Goal: Task Accomplishment & Management: Manage account settings

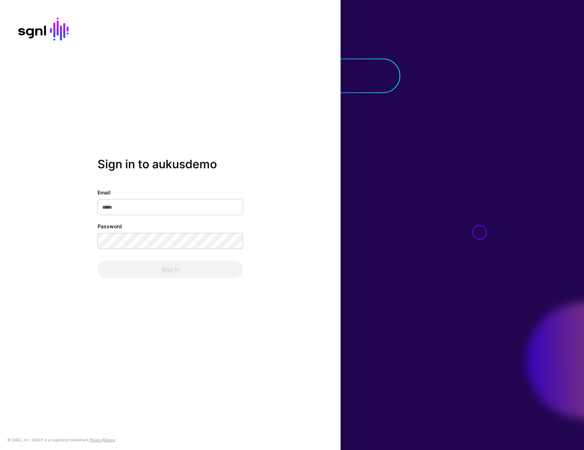
click at [203, 208] on input "Email" at bounding box center [170, 207] width 146 height 16
type input "**********"
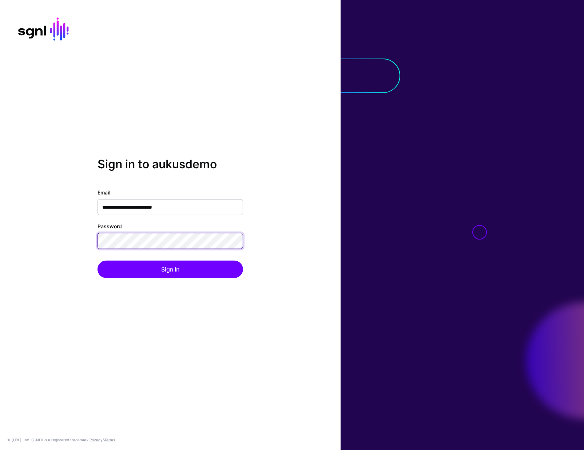
click at [97, 261] on button "Sign In" at bounding box center [170, 269] width 146 height 17
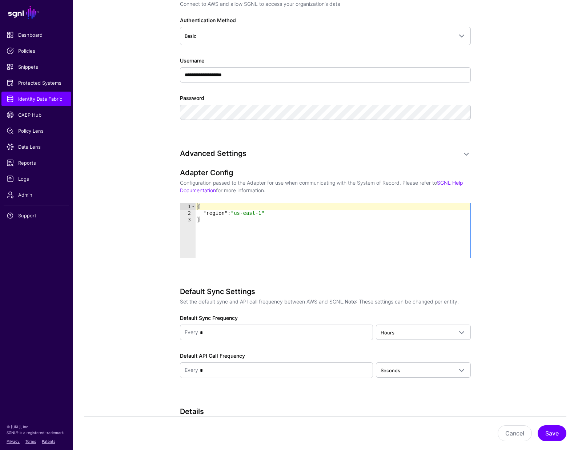
scroll to position [537, 0]
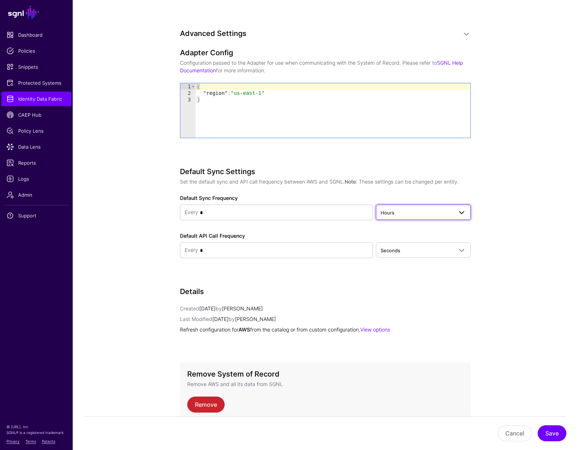
click at [420, 210] on link "Hours" at bounding box center [423, 212] width 95 height 15
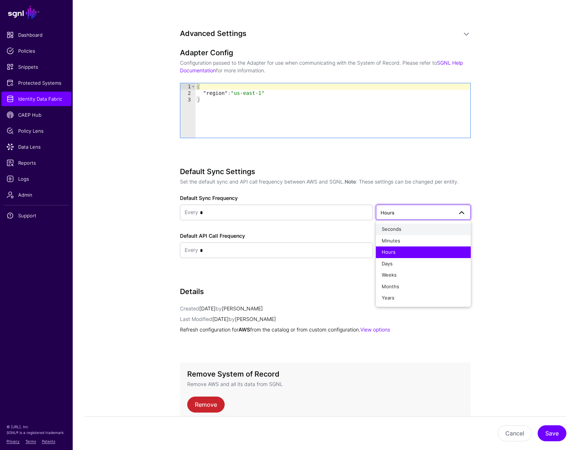
click at [424, 225] on button "Seconds" at bounding box center [423, 230] width 95 height 12
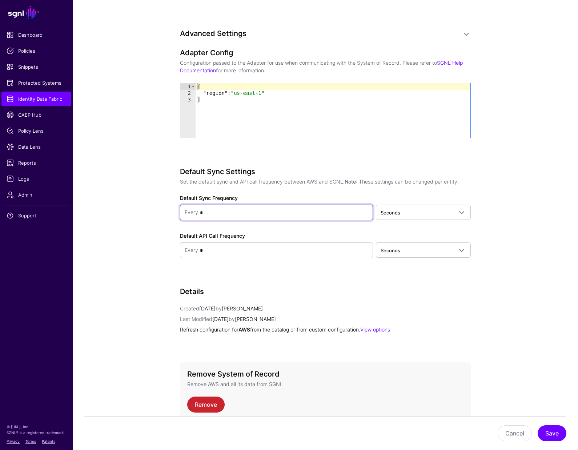
click at [324, 207] on input "*" at bounding box center [283, 213] width 170 height 15
type input "**"
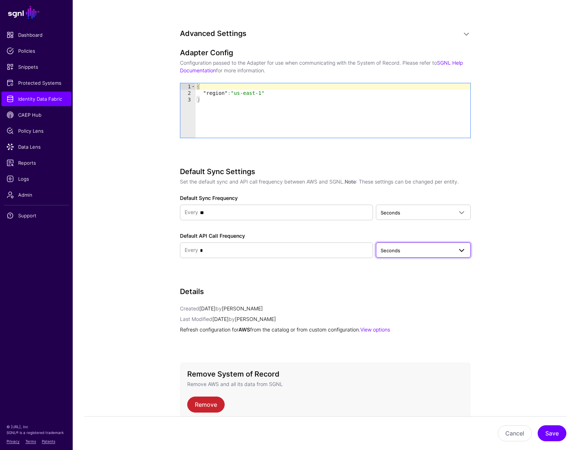
click at [408, 247] on span "Seconds" at bounding box center [417, 251] width 72 height 8
click at [408, 264] on div "Seconds" at bounding box center [423, 267] width 83 height 7
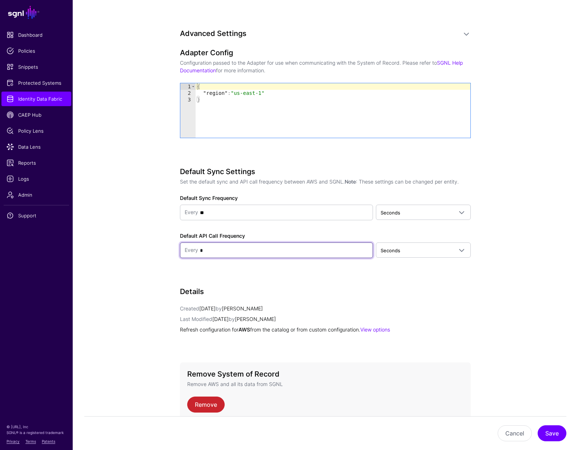
click at [292, 243] on input "*" at bounding box center [283, 250] width 170 height 15
type input "**"
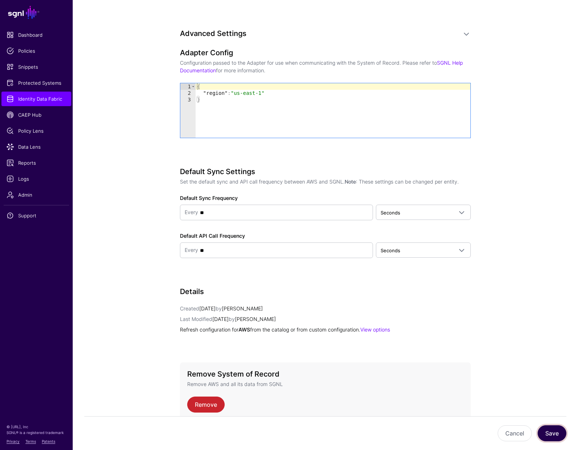
click at [549, 433] on button "Save" at bounding box center [552, 434] width 29 height 16
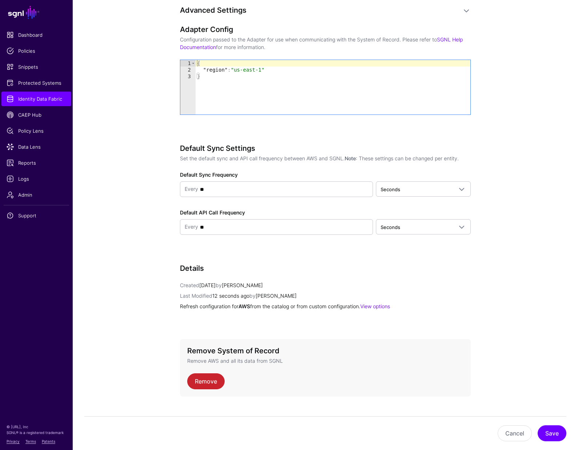
scroll to position [565, 0]
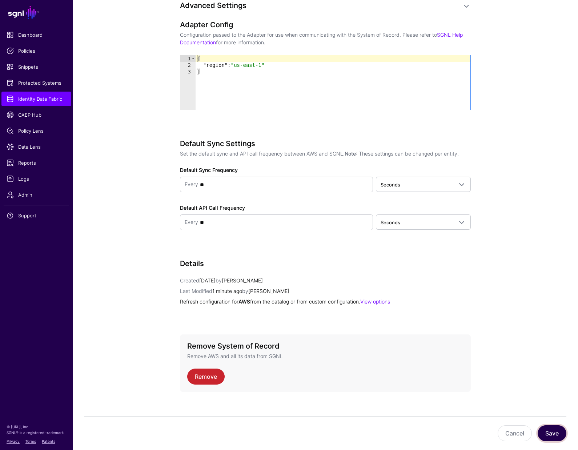
click at [563, 432] on button "Save" at bounding box center [552, 434] width 29 height 16
click at [387, 299] on link "View options" at bounding box center [375, 302] width 30 height 6
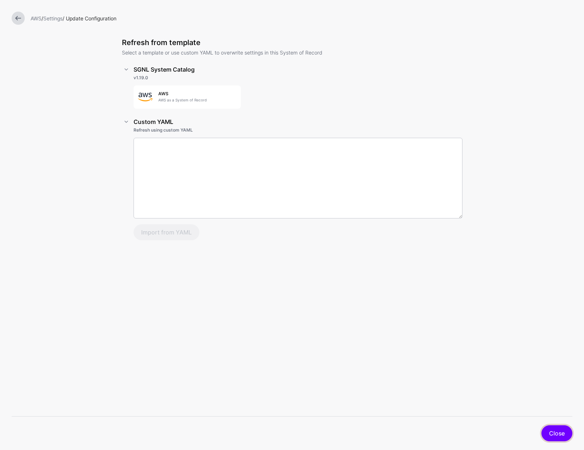
click at [558, 432] on link "Close" at bounding box center [556, 434] width 31 height 16
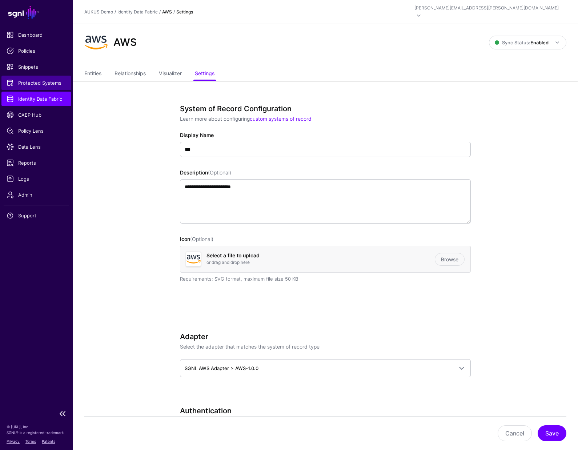
click at [50, 79] on link "Protected Systems" at bounding box center [36, 83] width 70 height 15
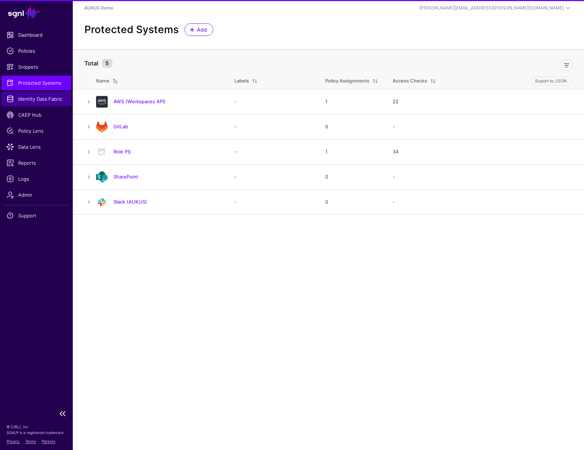
click at [40, 103] on link "Identity Data Fabric" at bounding box center [36, 99] width 70 height 15
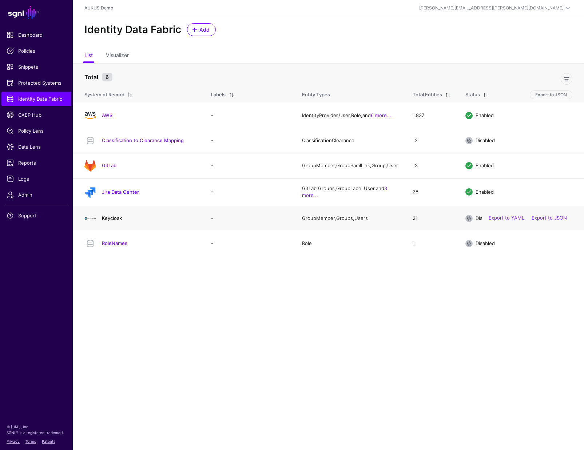
click at [112, 219] on link "Keycloak" at bounding box center [112, 218] width 20 height 6
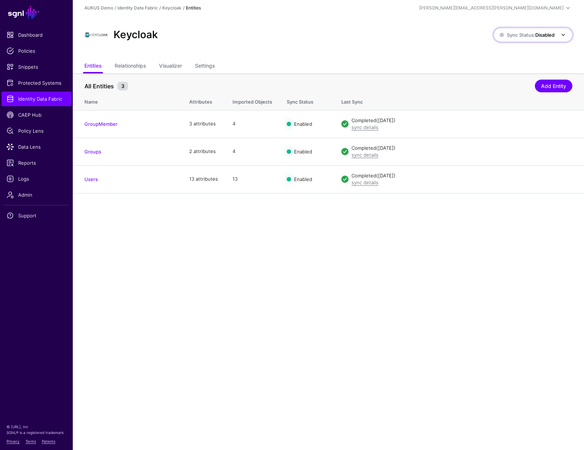
click at [543, 31] on span "Sync Status: Disabled" at bounding box center [533, 35] width 68 height 9
click at [530, 54] on span "Enabled Syncing active for all configured entities that are enabled" at bounding box center [524, 60] width 83 height 24
click at [33, 96] on span "Identity Data Fabric" at bounding box center [37, 98] width 60 height 7
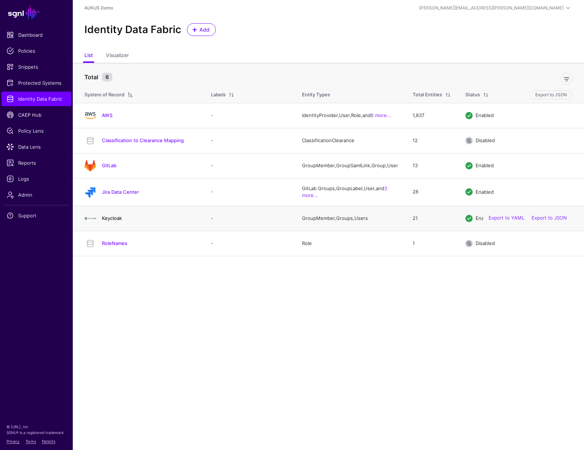
click at [111, 221] on link "Keycloak" at bounding box center [112, 218] width 20 height 6
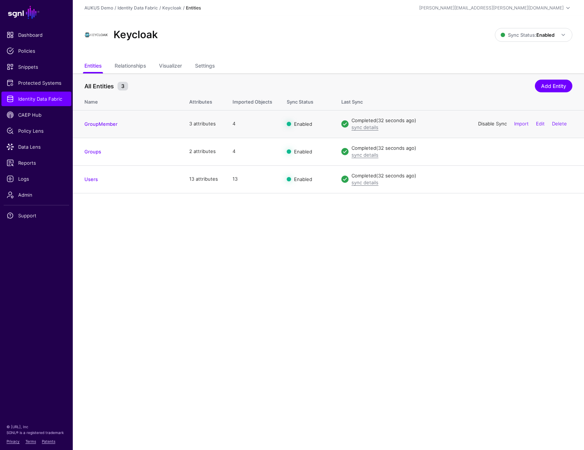
click at [494, 125] on link "Disable Sync" at bounding box center [492, 124] width 29 height 6
click at [493, 124] on link "Enable Sync" at bounding box center [493, 124] width 28 height 6
click at [489, 152] on link "Disable Sync" at bounding box center [492, 151] width 29 height 6
click at [489, 152] on link "Enable Sync" at bounding box center [493, 151] width 28 height 6
click at [483, 179] on link "Disable Sync" at bounding box center [492, 179] width 29 height 6
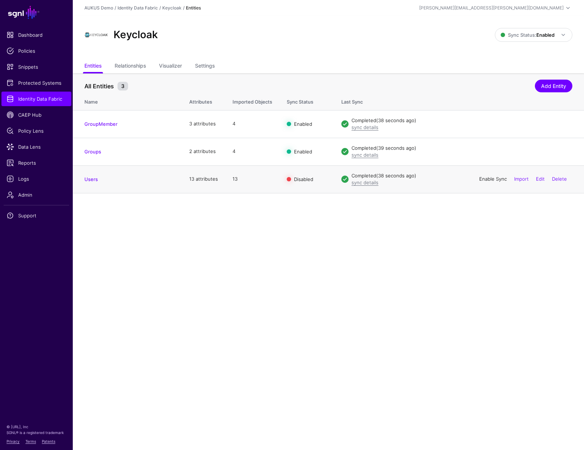
click at [486, 177] on link "Enable Sync" at bounding box center [493, 179] width 28 height 6
click at [210, 66] on link "Settings" at bounding box center [205, 67] width 20 height 14
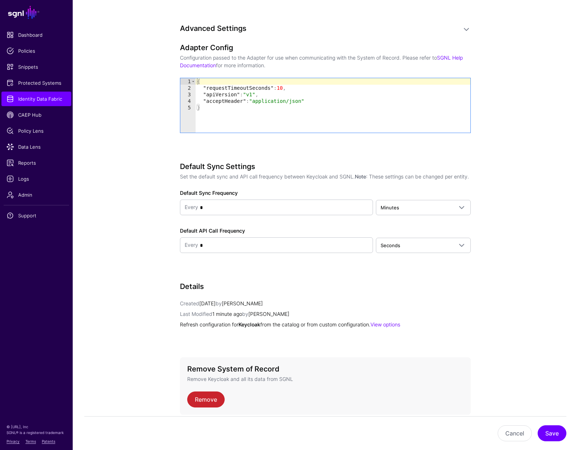
scroll to position [747, 0]
click at [434, 210] on span "Minutes" at bounding box center [417, 208] width 72 height 8
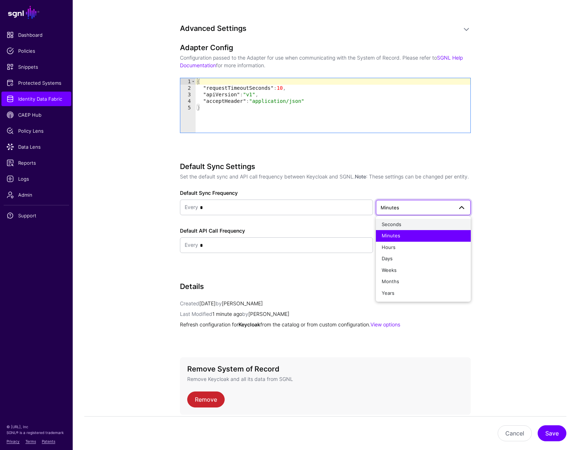
click at [430, 223] on div "Seconds" at bounding box center [423, 224] width 83 height 7
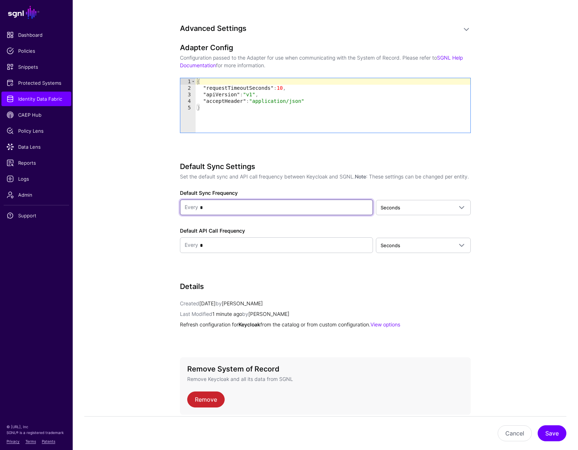
click at [298, 210] on input "*" at bounding box center [283, 207] width 170 height 15
type input "**"
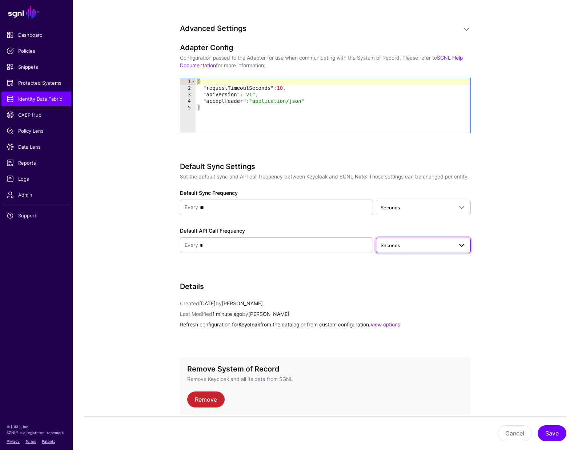
click at [417, 247] on span "Seconds" at bounding box center [417, 246] width 72 height 8
click at [414, 263] on div "Seconds" at bounding box center [423, 262] width 83 height 7
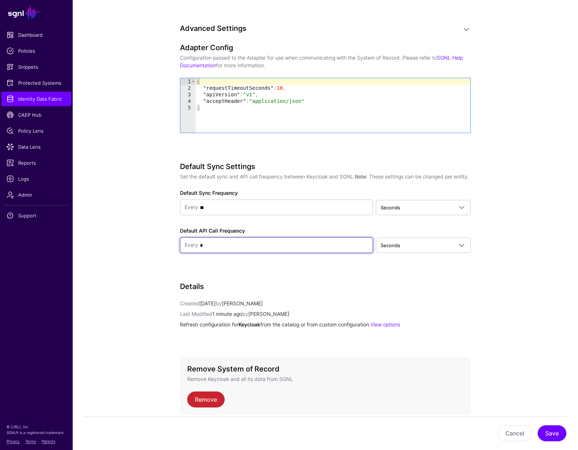
click at [255, 239] on input "*" at bounding box center [283, 245] width 170 height 15
type input "**"
click at [559, 429] on button "Save" at bounding box center [552, 434] width 29 height 16
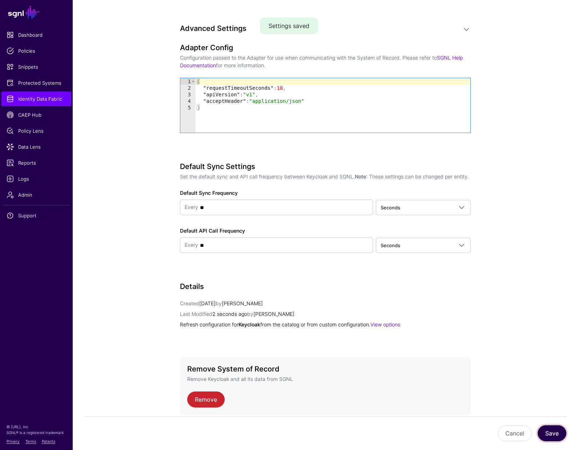
click at [548, 437] on button "Save" at bounding box center [552, 434] width 29 height 16
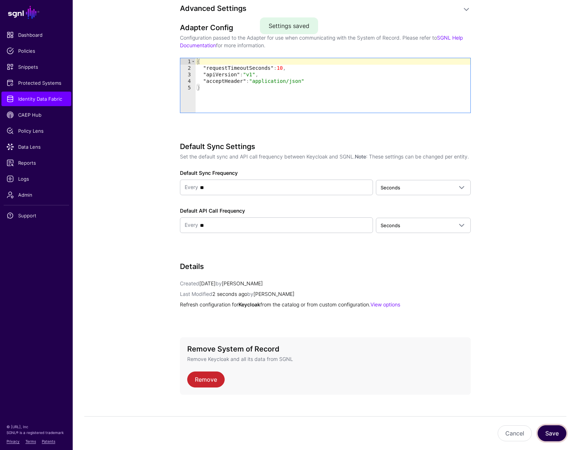
scroll to position [778, 0]
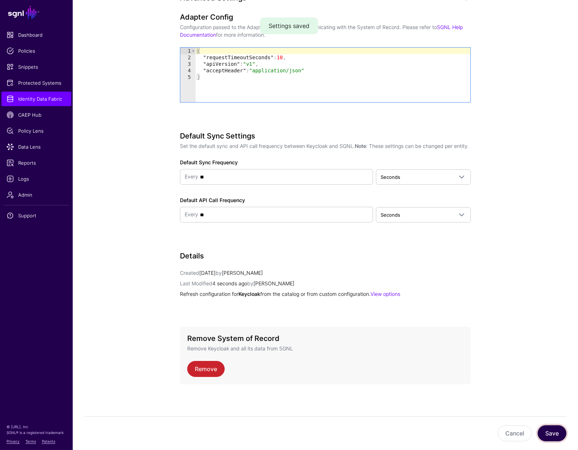
click at [547, 432] on button "Save" at bounding box center [552, 434] width 29 height 16
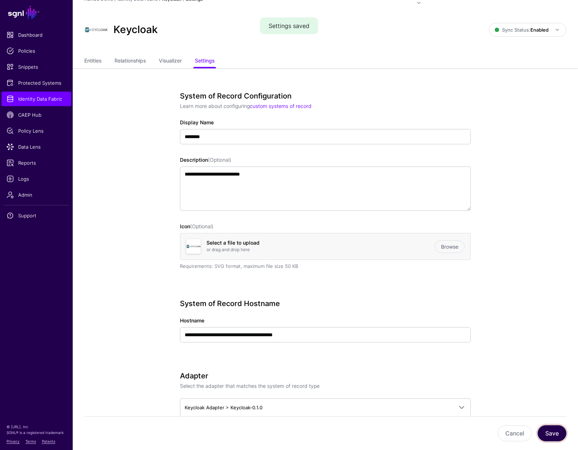
scroll to position [0, 0]
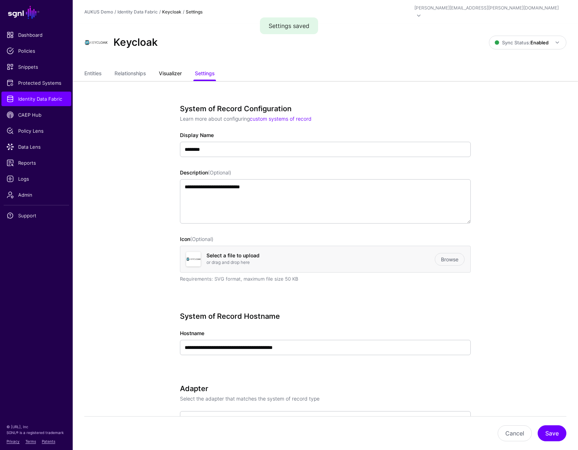
click at [178, 67] on link "Visualizer" at bounding box center [170, 74] width 23 height 14
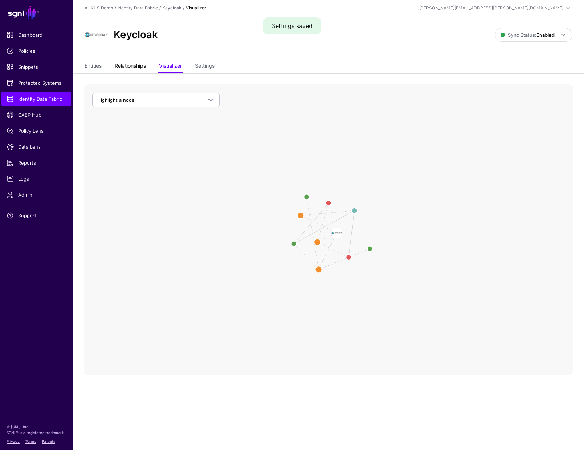
click at [136, 65] on link "Relationships" at bounding box center [130, 67] width 31 height 14
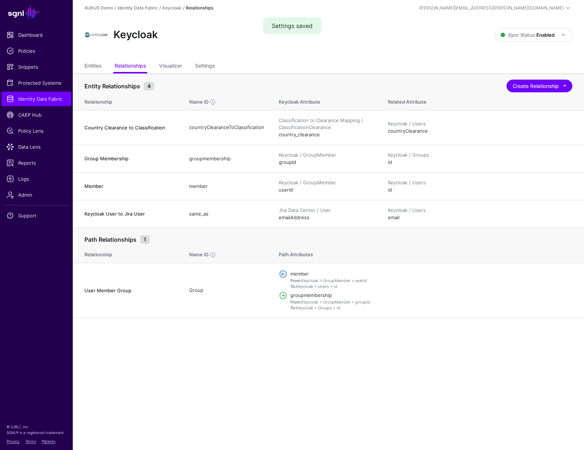
click at [107, 65] on ul "Entities Relationships Visualizer Settings" at bounding box center [328, 67] width 488 height 14
click at [95, 62] on link "Entities" at bounding box center [92, 67] width 17 height 14
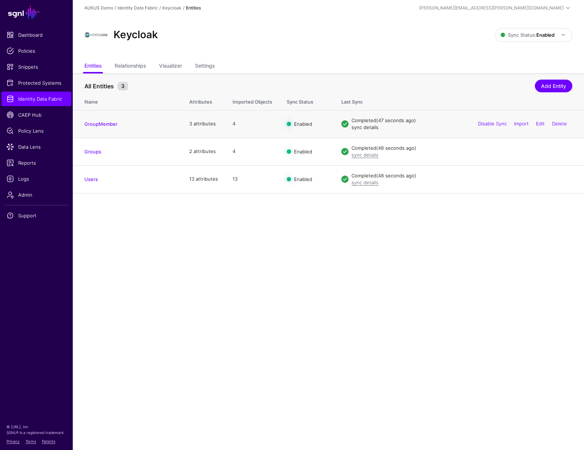
click at [365, 128] on link "sync details" at bounding box center [364, 127] width 27 height 6
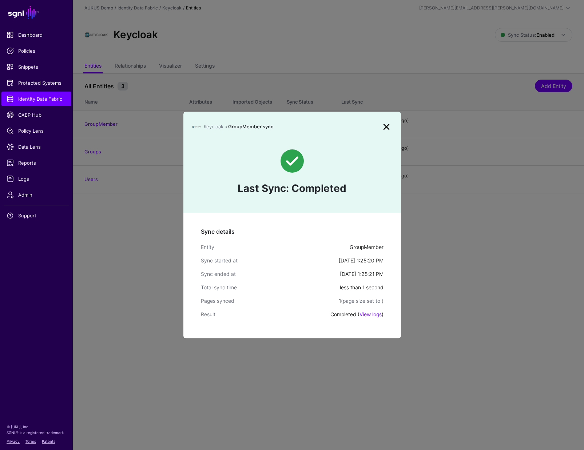
click at [386, 127] on link at bounding box center [386, 127] width 12 height 12
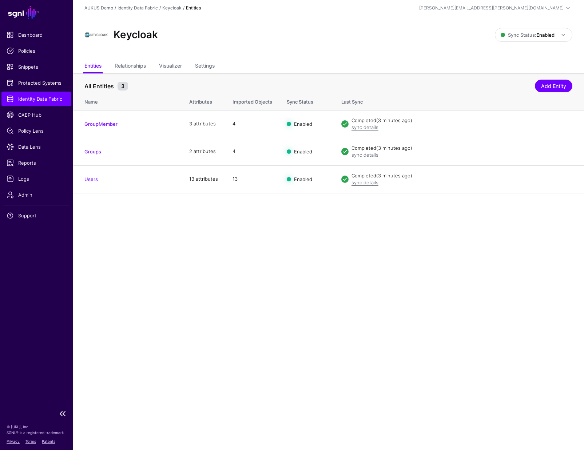
click at [48, 100] on span "Identity Data Fabric" at bounding box center [37, 98] width 60 height 7
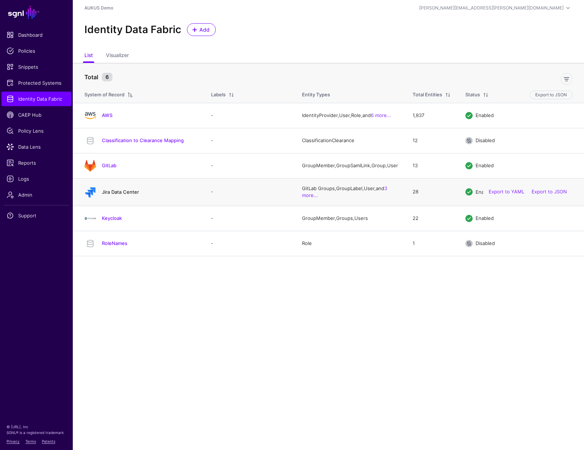
click at [124, 193] on link "Jira Data Center" at bounding box center [120, 192] width 37 height 6
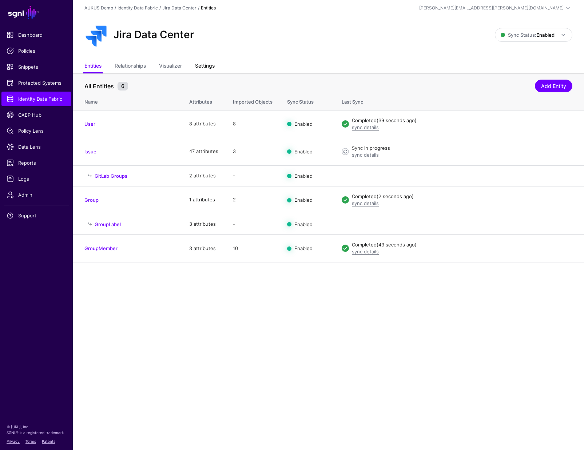
click at [205, 64] on link "Settings" at bounding box center [205, 67] width 20 height 14
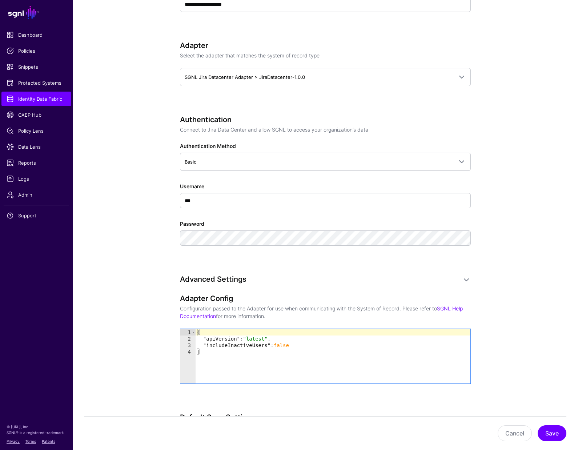
scroll to position [625, 0]
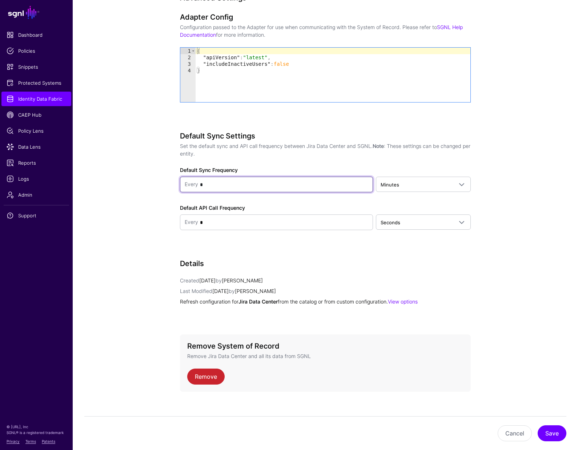
click at [238, 178] on input "*" at bounding box center [283, 185] width 170 height 15
type input "*"
type input "**"
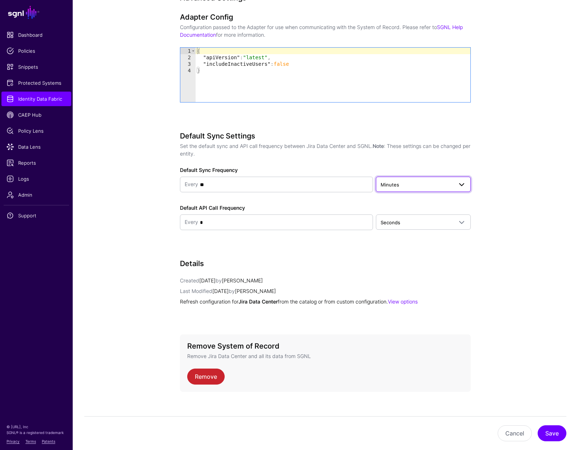
click at [421, 181] on span "Minutes" at bounding box center [417, 185] width 72 height 8
click at [418, 198] on div "Seconds" at bounding box center [423, 201] width 83 height 7
click at [410, 219] on span "Seconds" at bounding box center [417, 223] width 72 height 8
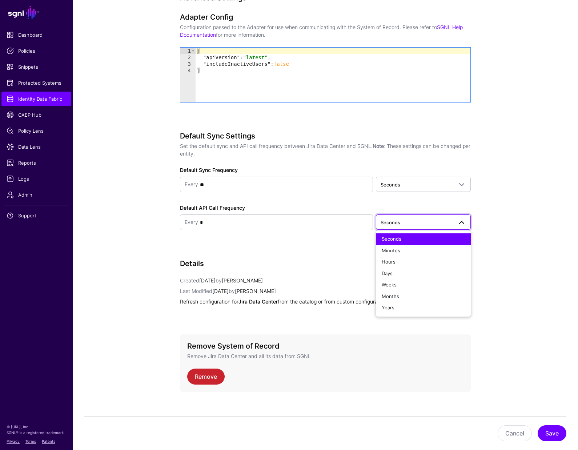
click at [408, 236] on div "Seconds" at bounding box center [423, 239] width 83 height 7
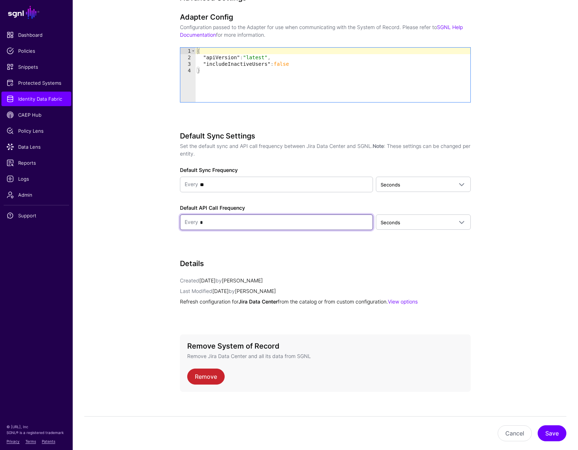
click at [333, 215] on input "*" at bounding box center [283, 222] width 170 height 15
type input "*"
type input "**"
click at [554, 430] on button "Save" at bounding box center [552, 434] width 29 height 16
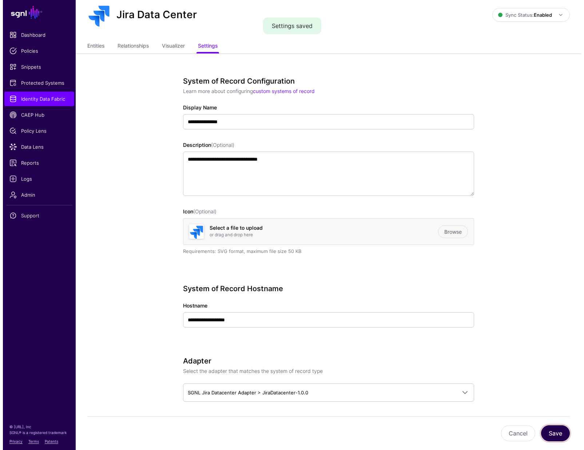
scroll to position [0, 0]
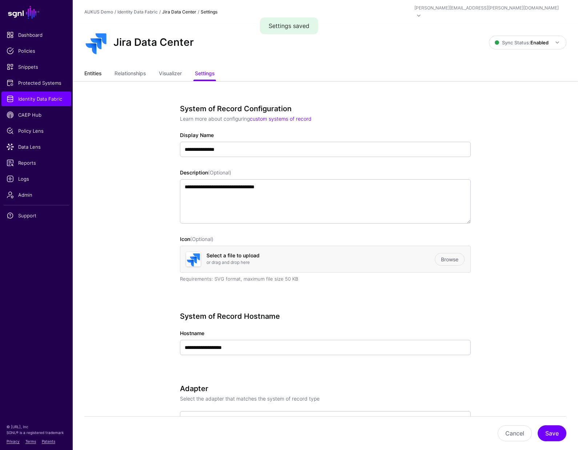
click at [96, 69] on link "Entities" at bounding box center [92, 74] width 17 height 14
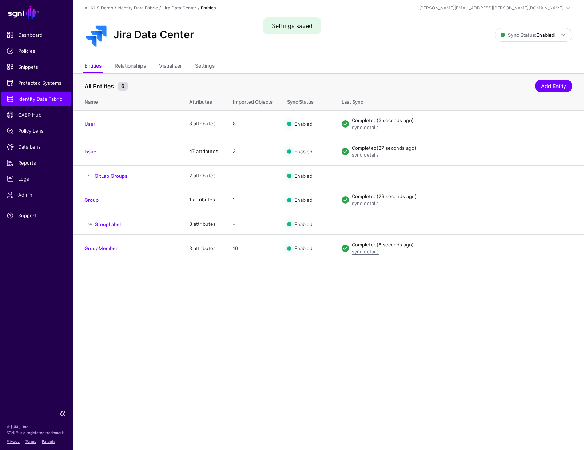
click at [40, 102] on span "Identity Data Fabric" at bounding box center [37, 98] width 60 height 7
